Goal: Task Accomplishment & Management: Use online tool/utility

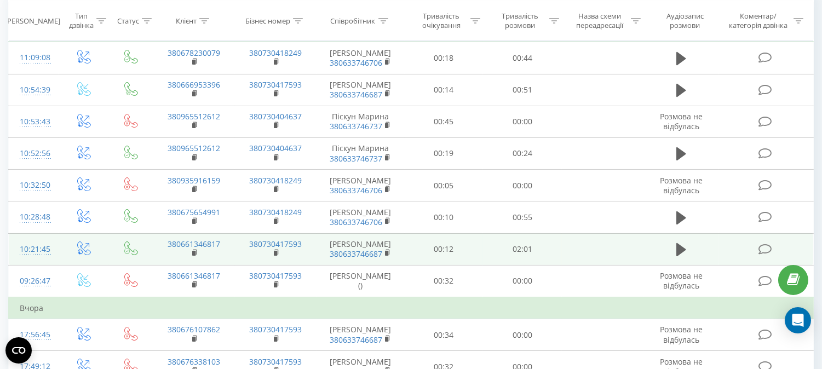
scroll to position [61, 0]
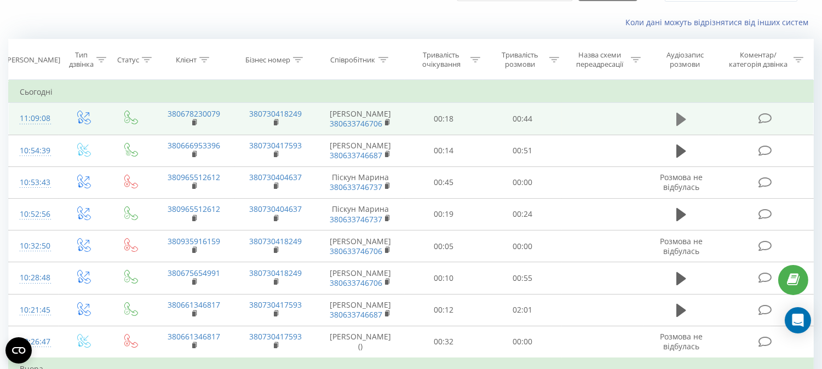
click at [681, 126] on icon at bounding box center [681, 119] width 10 height 13
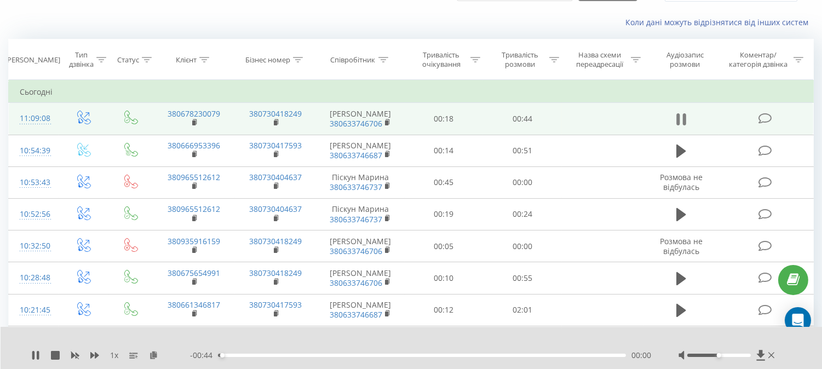
click at [682, 126] on icon at bounding box center [681, 119] width 10 height 15
click at [154, 354] on icon at bounding box center [153, 355] width 9 height 8
